Goal: Find specific page/section: Find specific page/section

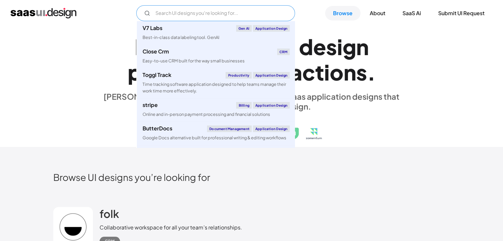
click at [172, 13] on input "Email Form" at bounding box center [215, 13] width 159 height 16
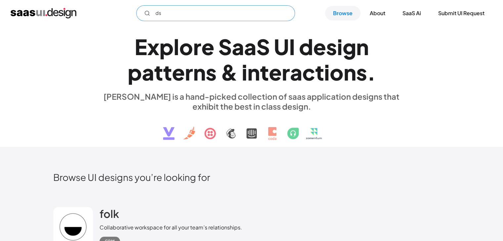
type input "d"
click at [209, 14] on input "dashboard" at bounding box center [215, 13] width 159 height 16
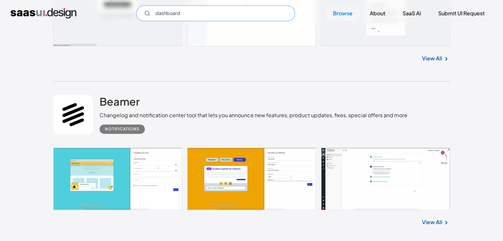
scroll to position [813, 0]
type input "dashboard"
